Goal: Task Accomplishment & Management: Manage account settings

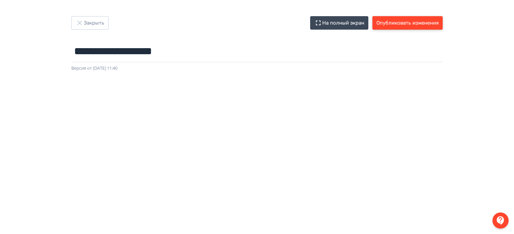
click at [408, 24] on button "Опубликовать изменения" at bounding box center [407, 22] width 70 height 13
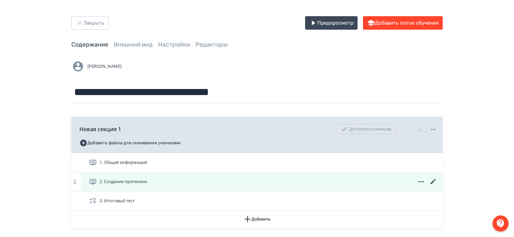
click at [433, 181] on icon at bounding box center [433, 181] width 5 height 5
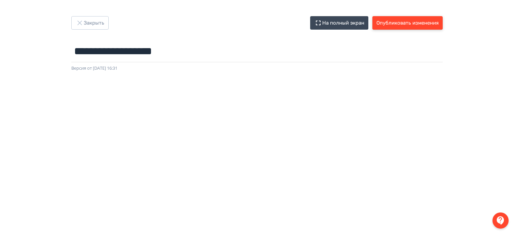
click at [429, 17] on button "Опубликовать изменения" at bounding box center [407, 22] width 70 height 13
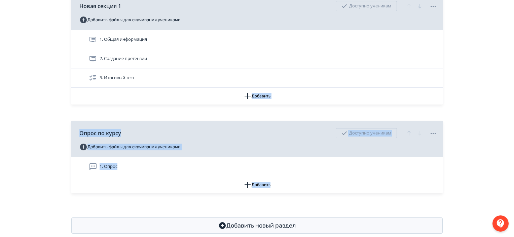
scroll to position [136, 0]
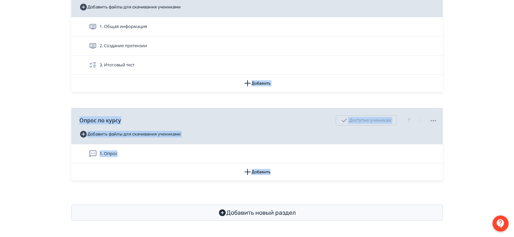
drag, startPoint x: 23, startPoint y: 216, endPoint x: 42, endPoint y: 190, distance: 32.4
click at [42, 190] on div "**********" at bounding box center [257, 50] width 514 height 372
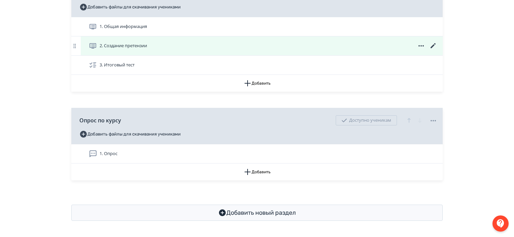
click at [430, 45] on icon at bounding box center [433, 46] width 8 height 8
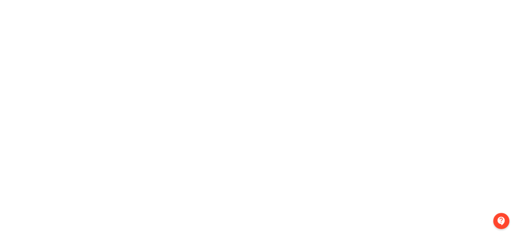
scroll to position [151, 0]
